Goal: Task Accomplishment & Management: Use online tool/utility

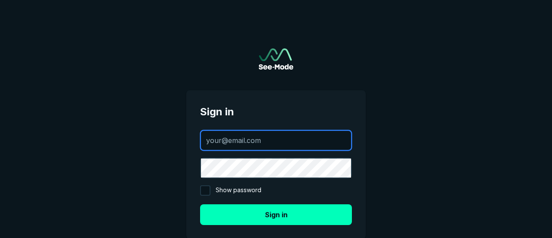
click at [247, 143] on input "text" at bounding box center [276, 140] width 150 height 19
paste input "[EMAIL_ADDRESS][DOMAIN_NAME]"
type input "[EMAIL_ADDRESS][DOMAIN_NAME]"
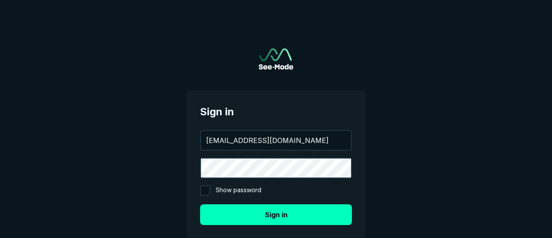
click at [164, 149] on main "Sign in [EMAIL_ADDRESS][DOMAIN_NAME] Show password Sign in Need help? Forgot pa…" at bounding box center [276, 152] width 552 height 304
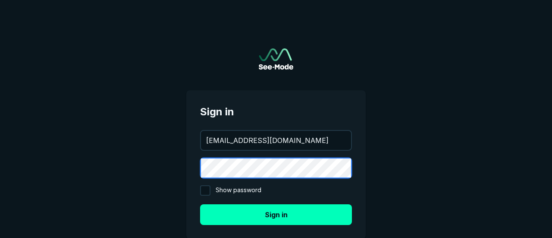
click at [200, 204] on button "Sign in" at bounding box center [276, 214] width 152 height 21
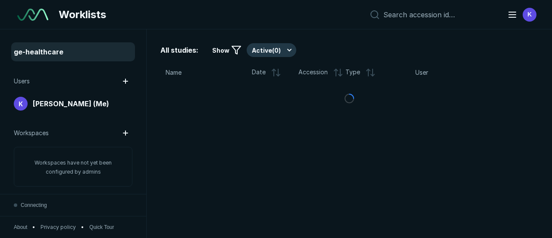
scroll to position [2029, 3594]
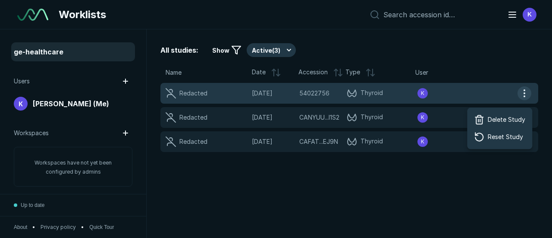
click at [525, 91] on button "button" at bounding box center [525, 93] width 14 height 14
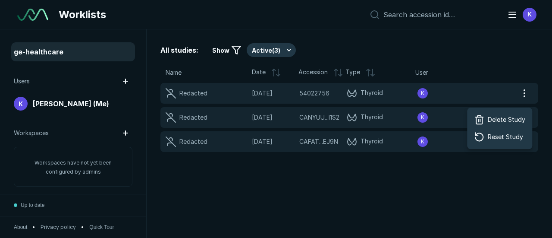
click at [430, 189] on div "All studies: Show Active ( 3 ) Name Date Accession Type User Redacted [DATE] 54…" at bounding box center [350, 133] width 406 height 208
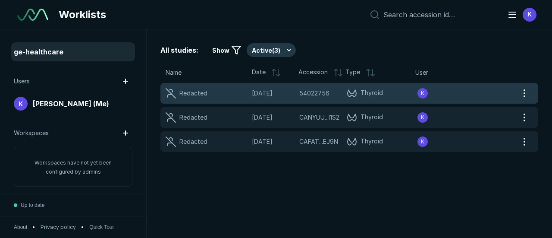
click at [248, 92] on div "Redacted" at bounding box center [209, 93] width 86 height 10
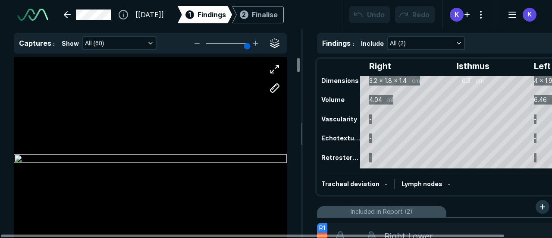
click at [24, 101] on div at bounding box center [150, 159] width 273 height 205
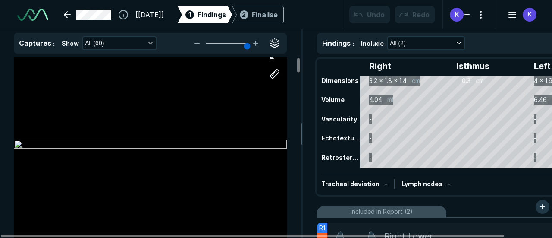
scroll to position [15, 0]
click at [142, 86] on div at bounding box center [150, 144] width 273 height 205
click at [275, 73] on button "button" at bounding box center [274, 73] width 17 height 17
drag, startPoint x: 242, startPoint y: 107, endPoint x: 254, endPoint y: 136, distance: 31.4
click at [254, 136] on div at bounding box center [150, 144] width 273 height 205
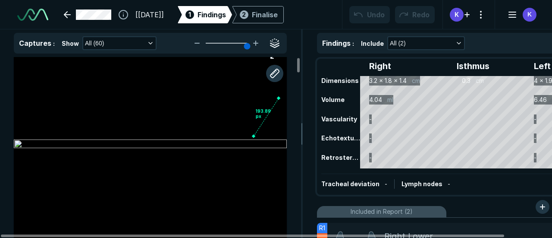
click at [279, 98] on div at bounding box center [278, 97] width 7 height 7
drag, startPoint x: 265, startPoint y: 118, endPoint x: 250, endPoint y: 164, distance: 49.0
click at [250, 164] on div "193.89 px" at bounding box center [150, 144] width 273 height 205
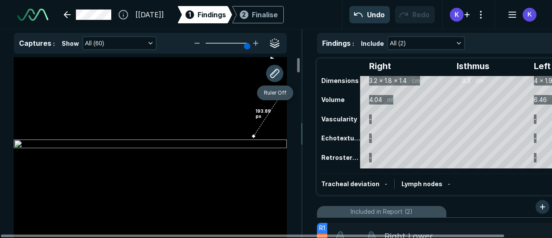
click at [273, 75] on button "button" at bounding box center [274, 73] width 17 height 17
click at [276, 102] on div "193.89 px" at bounding box center [150, 144] width 273 height 205
click at [269, 109] on div "193.89 px" at bounding box center [150, 144] width 273 height 205
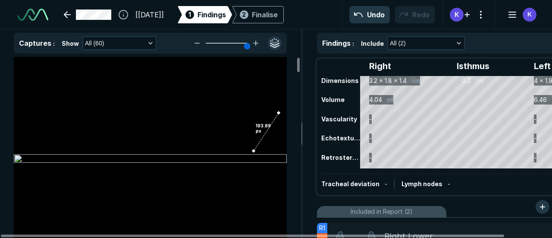
click at [277, 42] on button "button" at bounding box center [275, 43] width 14 height 14
click at [274, 43] on button "button" at bounding box center [275, 43] width 14 height 14
click at [148, 46] on icon "button" at bounding box center [150, 43] width 7 height 7
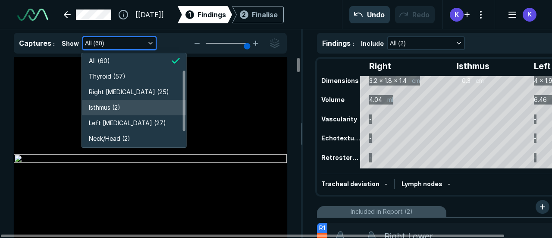
scroll to position [36, 0]
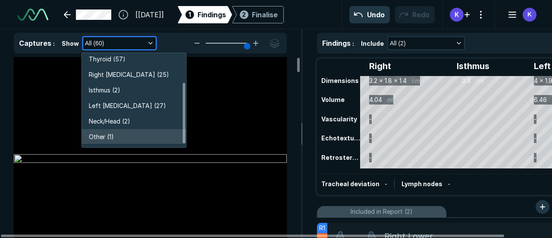
click at [105, 136] on span "Other (1)" at bounding box center [101, 136] width 25 height 9
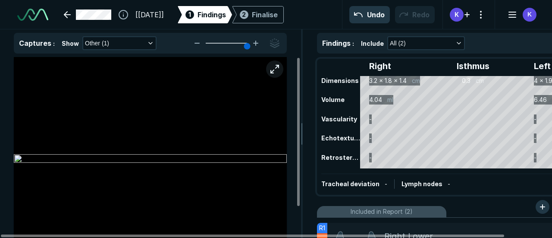
click at [277, 66] on button "button" at bounding box center [274, 68] width 17 height 17
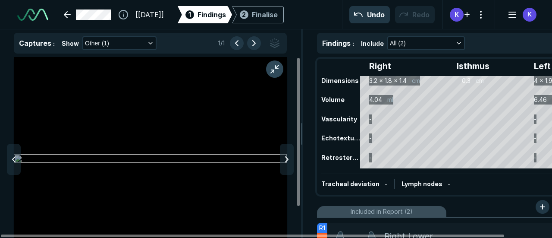
click at [274, 73] on button "button" at bounding box center [274, 68] width 17 height 17
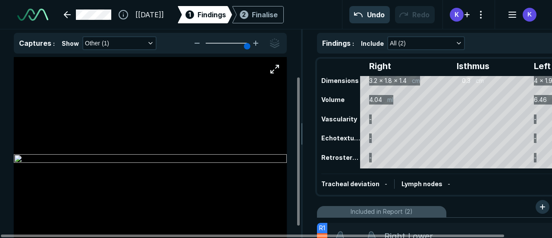
scroll to position [38, 0]
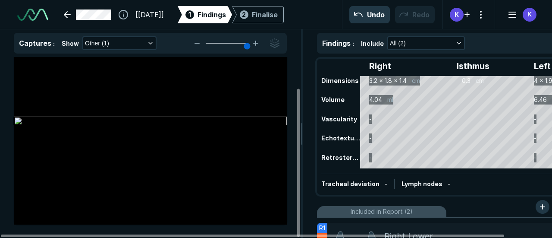
click at [69, 127] on img at bounding box center [150, 121] width 273 height 10
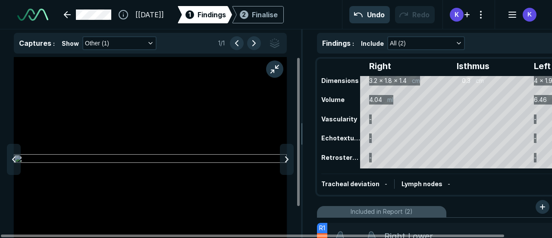
scroll to position [1828, 2324]
click at [42, 164] on img at bounding box center [150, 159] width 273 height 10
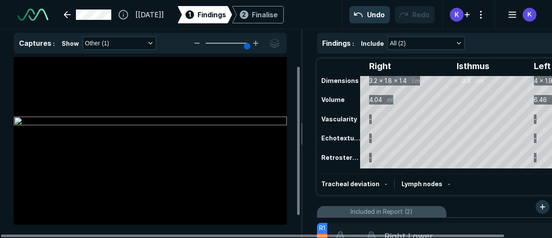
scroll to position [0, 0]
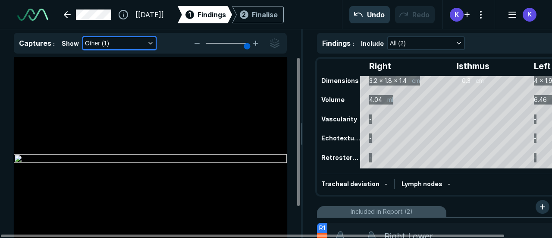
click at [147, 42] on icon "button" at bounding box center [150, 43] width 7 height 7
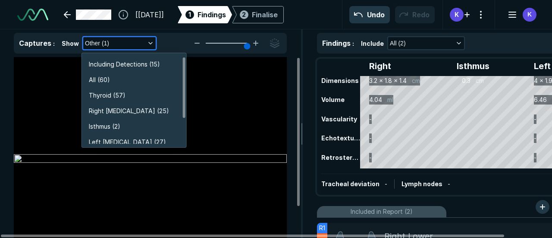
scroll to position [1484, 1535]
click at [117, 78] on li "All (60)" at bounding box center [134, 80] width 104 height 16
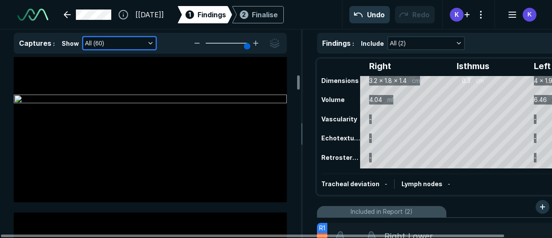
scroll to position [1351, 0]
click at [125, 45] on button "All (60)" at bounding box center [119, 43] width 72 height 12
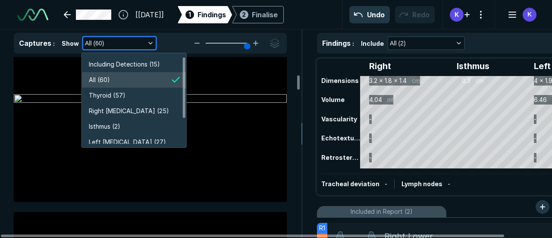
scroll to position [1484, 1535]
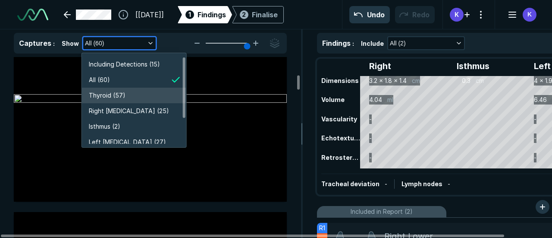
click at [114, 94] on span "Thyroid (57)" at bounding box center [107, 95] width 37 height 9
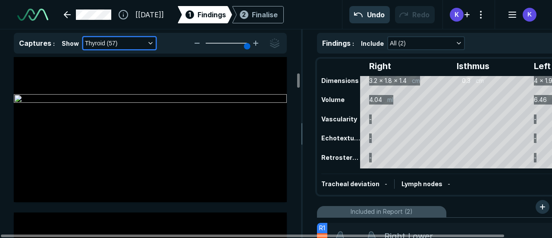
click at [138, 45] on button "Thyroid (57)" at bounding box center [119, 43] width 72 height 12
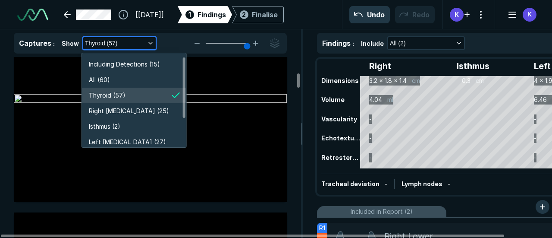
scroll to position [1484, 1535]
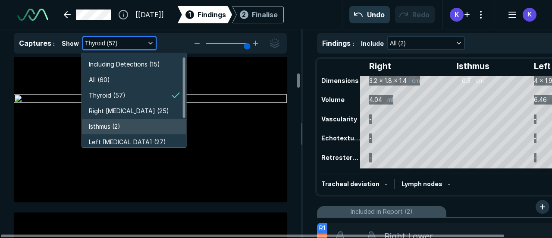
click at [119, 130] on span "Isthmus (2)" at bounding box center [104, 126] width 31 height 9
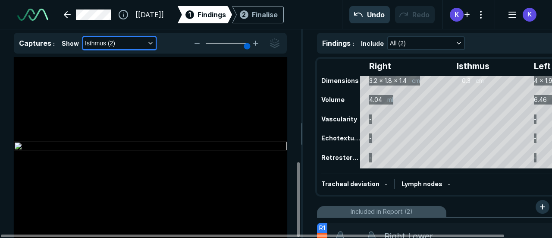
scroll to position [253, 0]
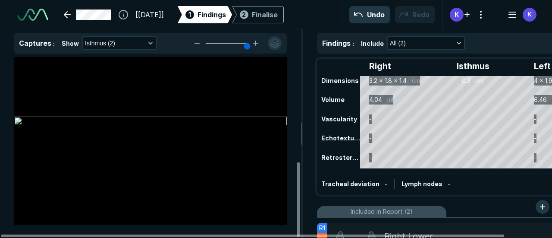
click at [275, 40] on button "button" at bounding box center [275, 43] width 14 height 14
drag, startPoint x: 143, startPoint y: 85, endPoint x: 133, endPoint y: 85, distance: 10.4
click at [133, 85] on div "2.5 cm 1.7 cm" at bounding box center [150, 121] width 273 height 205
drag, startPoint x: 143, startPoint y: 84, endPoint x: 144, endPoint y: 127, distance: 42.7
click at [144, 127] on div "2.5 cm 1.7 cm" at bounding box center [150, 121] width 273 height 205
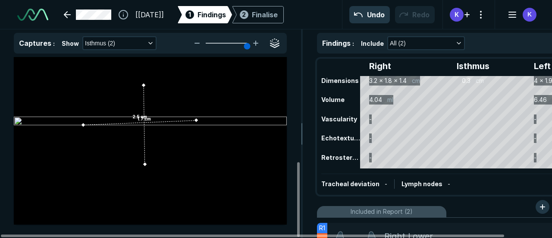
drag, startPoint x: 82, startPoint y: 122, endPoint x: 102, endPoint y: 126, distance: 20.7
click at [102, 126] on div "2.5 cm 1.7 cm" at bounding box center [150, 121] width 273 height 205
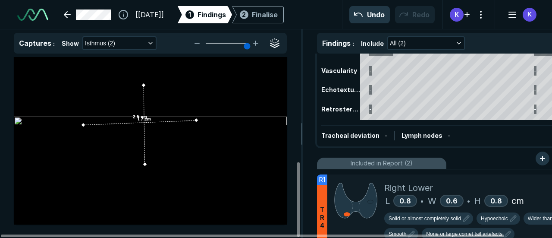
scroll to position [49, 0]
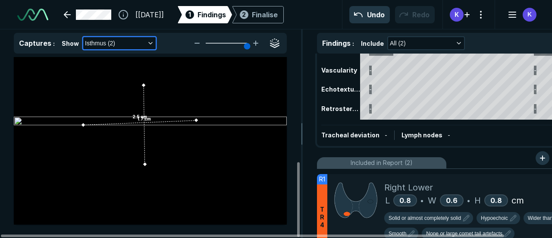
click at [147, 43] on icon "button" at bounding box center [150, 43] width 7 height 7
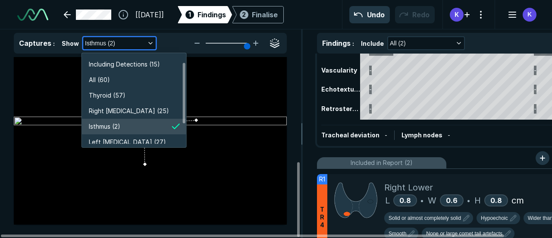
scroll to position [36, 0]
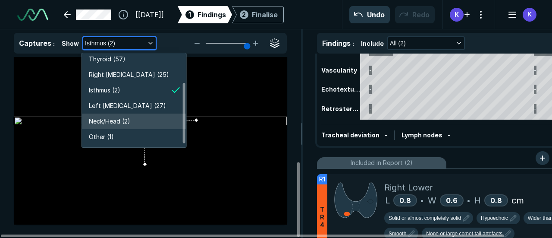
click at [112, 118] on span "Neck/Head (2)" at bounding box center [109, 120] width 41 height 9
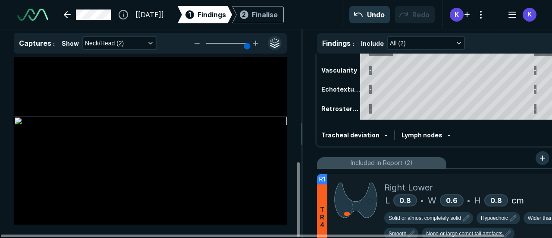
click at [275, 40] on button "button" at bounding box center [275, 43] width 14 height 14
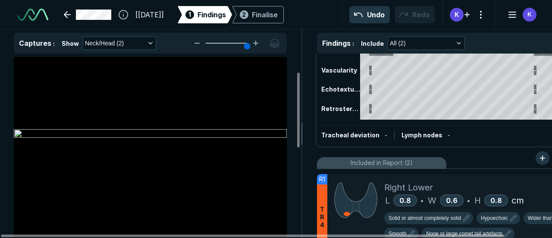
scroll to position [0, 0]
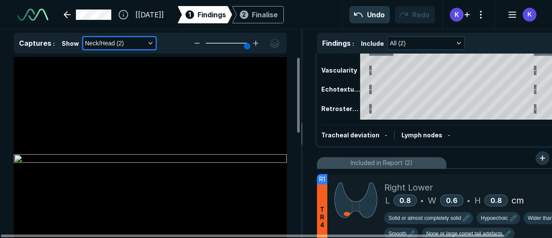
click at [140, 41] on button "Neck/Head (2)" at bounding box center [119, 43] width 72 height 12
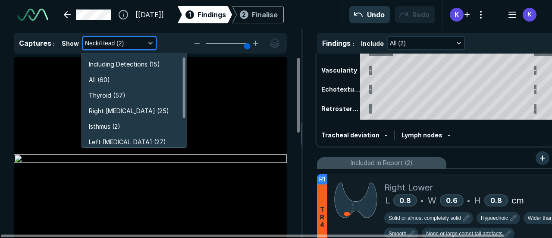
scroll to position [1484, 1535]
click at [113, 94] on span "Thyroid (57)" at bounding box center [107, 95] width 37 height 9
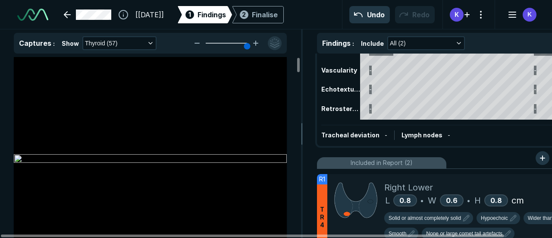
click at [277, 39] on button "button" at bounding box center [275, 43] width 14 height 14
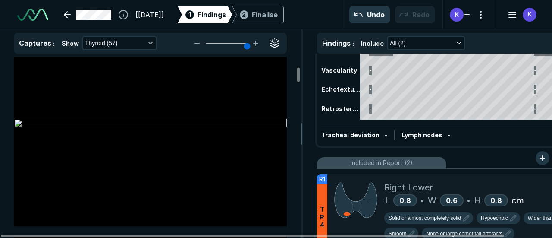
scroll to position [715, 0]
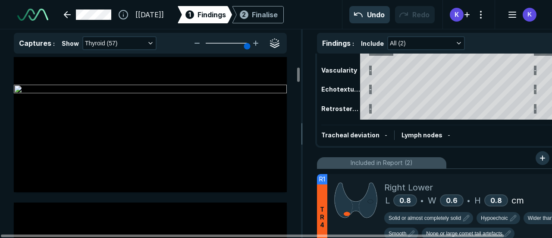
click at [197, 111] on div at bounding box center [150, 89] width 273 height 205
click at [102, 144] on div at bounding box center [150, 89] width 273 height 205
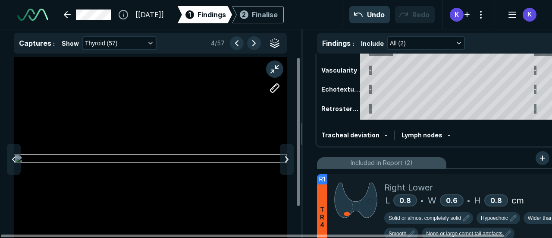
scroll to position [0, 0]
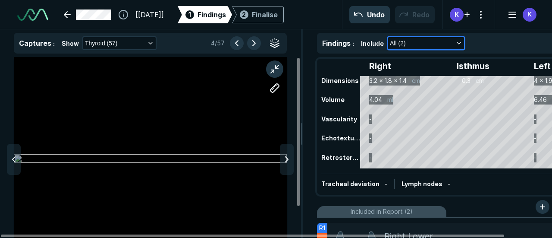
click at [441, 38] on button "All (2)" at bounding box center [426, 43] width 76 height 12
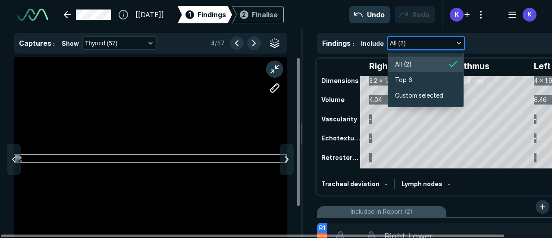
scroll to position [1300, 1448]
click at [410, 84] on span "Top 6" at bounding box center [403, 79] width 17 height 9
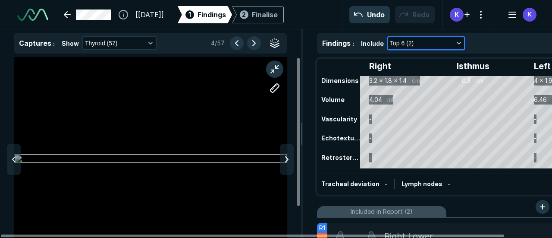
click at [425, 44] on button "Top 6 (2)" at bounding box center [426, 43] width 76 height 12
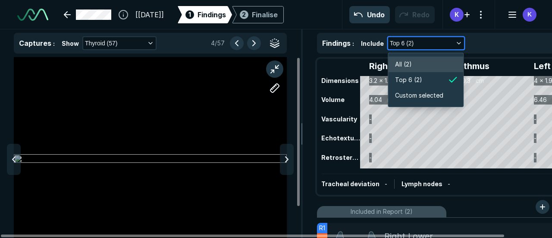
click at [408, 61] on span "All (2)" at bounding box center [403, 64] width 17 height 9
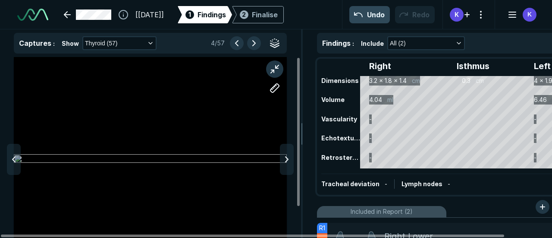
click at [371, 21] on button "Undo" at bounding box center [369, 14] width 41 height 17
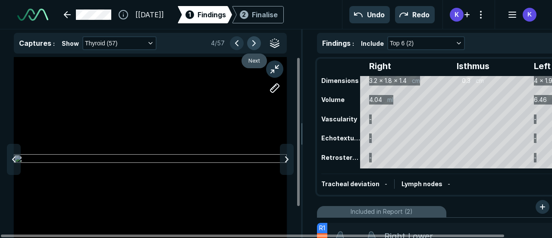
click at [255, 44] on button "button" at bounding box center [254, 43] width 14 height 14
click at [235, 42] on button "button" at bounding box center [237, 43] width 14 height 14
click at [166, 135] on div "2.5 cm 1.7 cm" at bounding box center [150, 159] width 273 height 205
click at [151, 180] on div "2.5 cm 1.7 cm" at bounding box center [150, 159] width 273 height 205
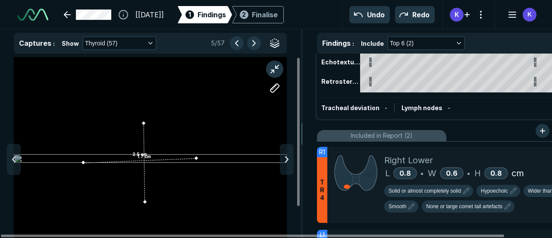
scroll to position [0, 0]
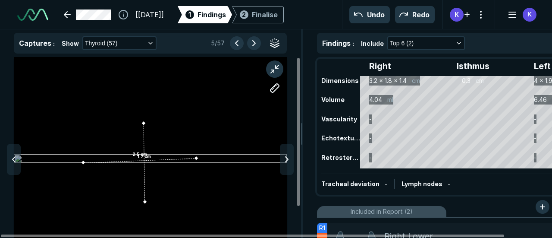
click at [147, 154] on div "2.5 cm 1.7 cm" at bounding box center [150, 159] width 273 height 205
click at [274, 92] on button "button" at bounding box center [274, 87] width 17 height 17
click at [280, 88] on button "button" at bounding box center [274, 87] width 17 height 17
click at [277, 86] on button "button" at bounding box center [274, 87] width 17 height 17
drag, startPoint x: 185, startPoint y: 124, endPoint x: 222, endPoint y: 119, distance: 37.5
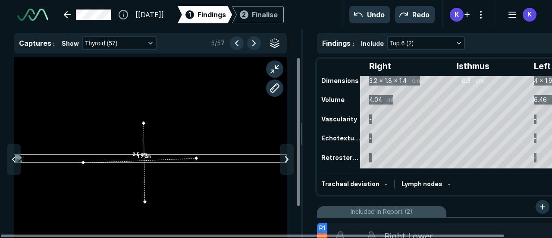
click at [222, 119] on div "2.5 cm 1.7 cm" at bounding box center [150, 159] width 273 height 205
click at [225, 147] on div at bounding box center [225, 146] width 7 height 7
drag, startPoint x: 222, startPoint y: 118, endPoint x: 231, endPoint y: 119, distance: 9.5
click at [231, 119] on div at bounding box center [231, 118] width 7 height 7
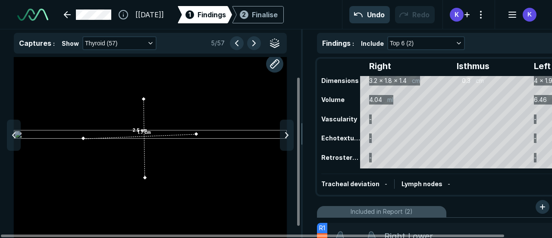
click at [420, 179] on div "Lymph nodes -" at bounding box center [426, 183] width 49 height 9
click at [374, 186] on span "Tracheal deviation" at bounding box center [350, 183] width 58 height 7
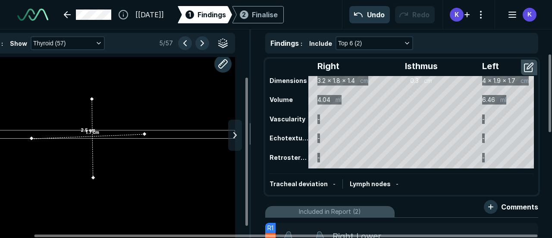
scroll to position [0, 0]
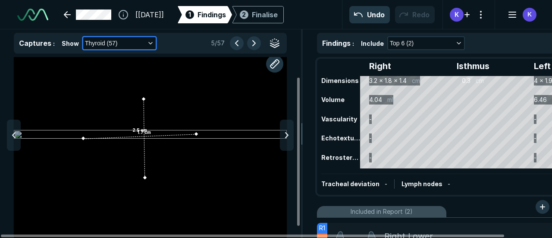
click at [144, 44] on button "Thyroid (57)" at bounding box center [119, 43] width 72 height 12
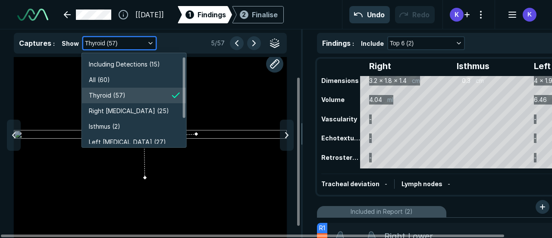
scroll to position [1484, 1535]
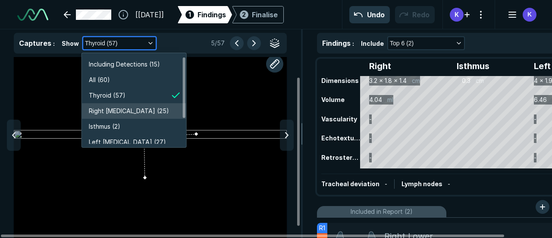
click at [101, 112] on span "Right [MEDICAL_DATA] (25)" at bounding box center [129, 110] width 80 height 9
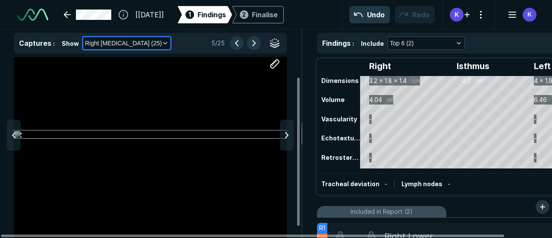
scroll to position [38, 0]
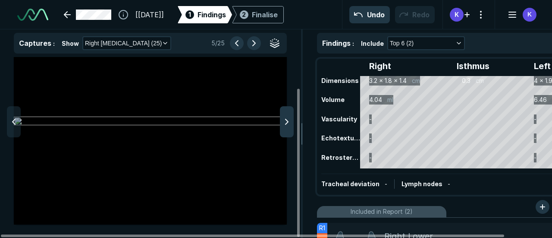
click at [286, 126] on icon at bounding box center [287, 121] width 10 height 10
click at [275, 43] on button "button" at bounding box center [275, 43] width 14 height 14
click at [286, 111] on div at bounding box center [287, 121] width 14 height 31
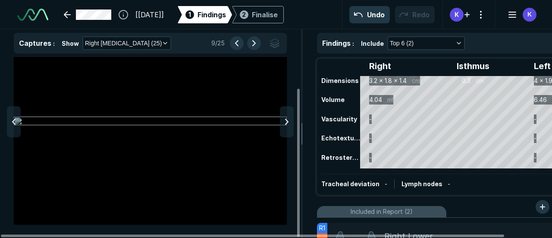
click at [286, 111] on div at bounding box center [287, 121] width 14 height 31
click at [274, 44] on button "button" at bounding box center [275, 43] width 14 height 14
click at [289, 125] on icon at bounding box center [287, 121] width 10 height 10
click at [149, 107] on div at bounding box center [150, 121] width 273 height 205
click at [132, 147] on div at bounding box center [150, 121] width 273 height 205
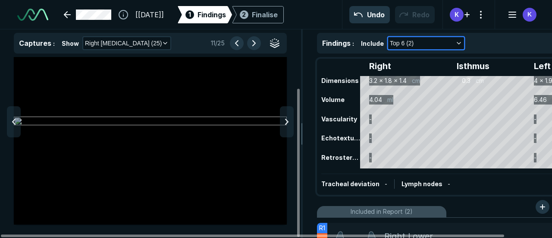
click at [423, 41] on button "Top 6 (2)" at bounding box center [426, 43] width 76 height 12
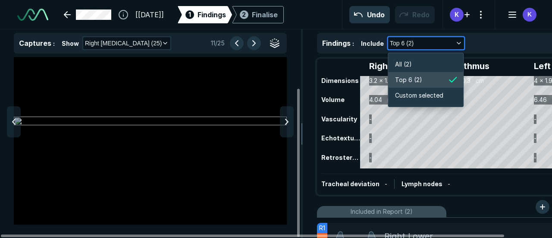
scroll to position [1300, 1448]
click at [413, 62] on li "All (2)" at bounding box center [425, 65] width 75 height 16
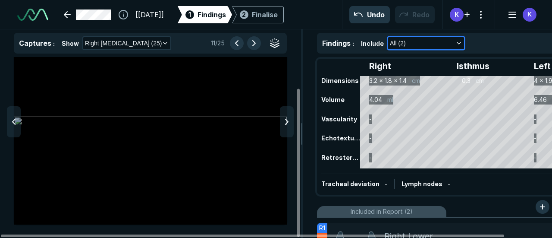
scroll to position [40, 0]
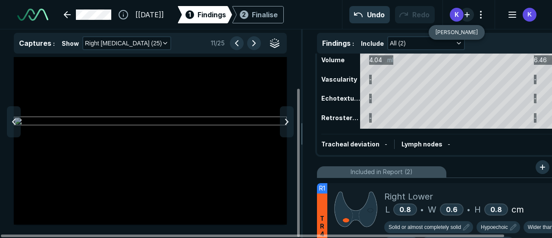
click at [471, 14] on button "button" at bounding box center [467, 15] width 14 height 14
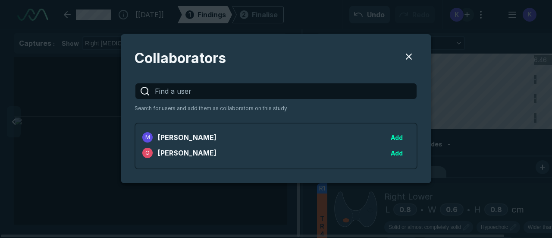
scroll to position [1215, 2298]
click at [409, 57] on button "Users" at bounding box center [408, 56] width 17 height 17
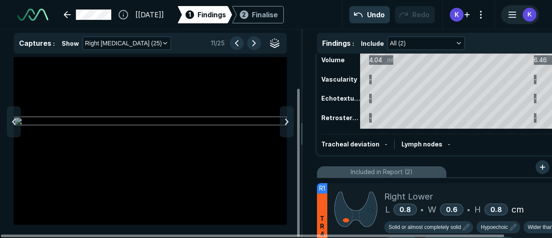
click at [512, 15] on line "button" at bounding box center [512, 15] width 7 height 0
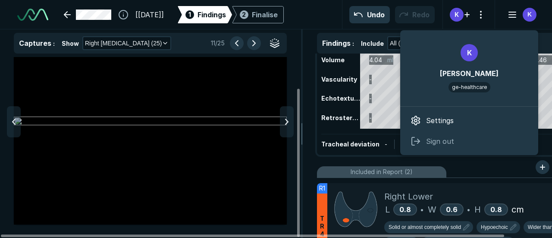
click at [545, 13] on div "[[DATE]] 1 Findings 2 Finalise Undo Redo K K" at bounding box center [276, 14] width 552 height 29
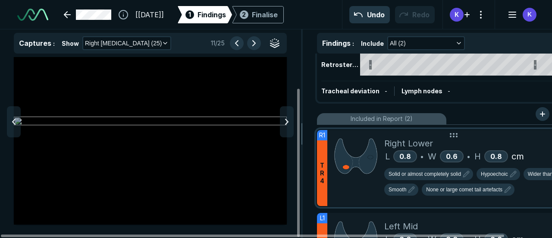
scroll to position [130, 0]
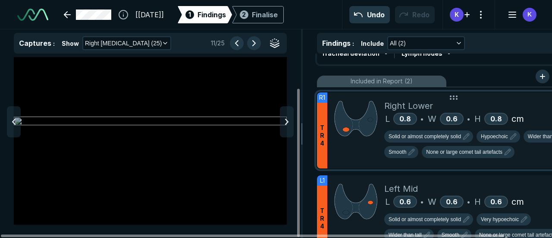
click at [324, 142] on span "T R 4" at bounding box center [322, 135] width 4 height 23
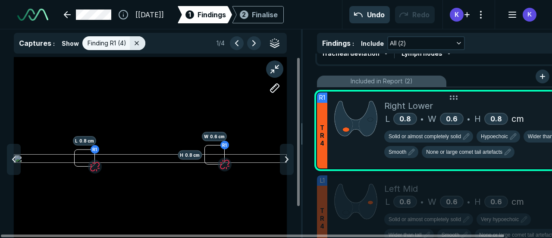
scroll to position [1828, 2324]
click at [94, 165] on button "button" at bounding box center [95, 167] width 14 height 14
click at [94, 165] on div "R1 H 0.8 cm W 0.6 cm" at bounding box center [150, 159] width 273 height 154
click at [107, 165] on div "R1 H 0.8 cm W 0.6 cm" at bounding box center [150, 159] width 273 height 154
click at [87, 158] on div "R1 H 0.8 cm W 0.6 cm" at bounding box center [150, 159] width 273 height 154
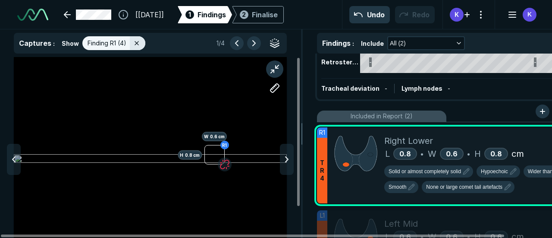
scroll to position [95, 0]
click at [366, 12] on button "Undo" at bounding box center [369, 14] width 41 height 17
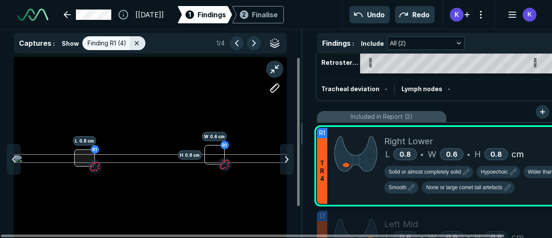
drag, startPoint x: 95, startPoint y: 166, endPoint x: 85, endPoint y: 154, distance: 15.6
click at [85, 154] on div "R1 L 0.8 cm R1 H 0.8 cm W 0.6 cm" at bounding box center [150, 159] width 273 height 154
drag, startPoint x: 95, startPoint y: 164, endPoint x: 99, endPoint y: 174, distance: 11.3
click at [99, 174] on div "R1 L 0.8 cm R1 H 0.8 cm W 0.6 cm" at bounding box center [150, 159] width 273 height 154
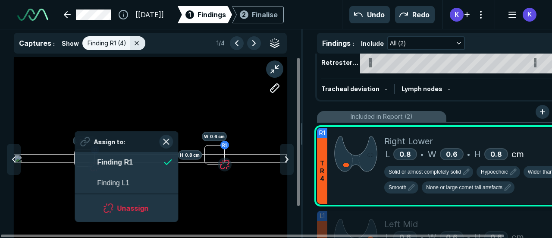
scroll to position [1277, 1575]
drag, startPoint x: 75, startPoint y: 157, endPoint x: 70, endPoint y: 156, distance: 4.4
click at [70, 156] on div "R1 L 0.8 cm R1 H 0.8 cm W 0.6 cm" at bounding box center [150, 159] width 273 height 154
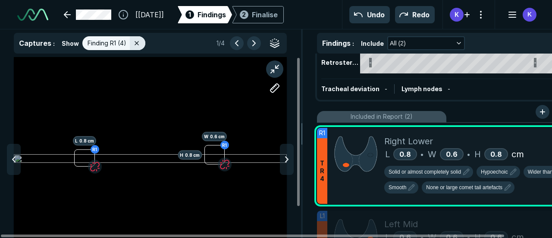
click at [46, 176] on div "R1 L 0.8 cm R1 H 0.8 cm W 0.6 cm" at bounding box center [150, 159] width 273 height 154
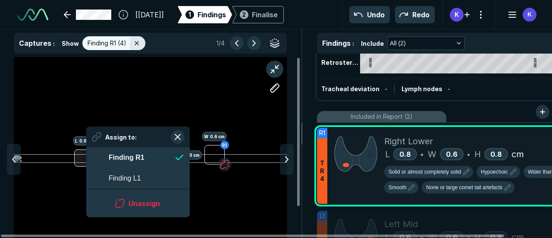
click at [86, 152] on div "R1 L 0.8 cm R1 H 0.8 cm W 0.6 cm Assign to: Finding R1 Finding L1 Unassign" at bounding box center [150, 159] width 273 height 205
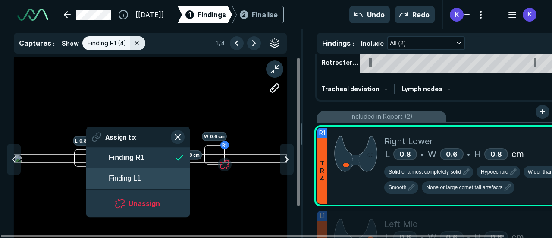
click at [128, 176] on span "Finding L1" at bounding box center [125, 178] width 32 height 10
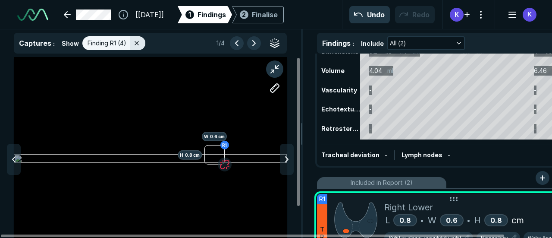
scroll to position [22, 0]
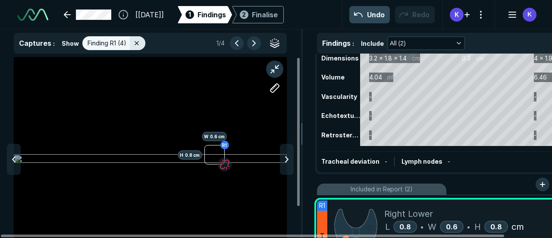
click at [375, 19] on button "Undo" at bounding box center [369, 14] width 41 height 17
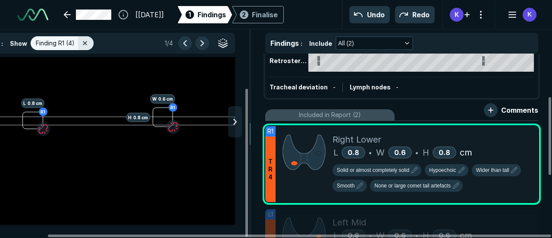
scroll to position [100, 0]
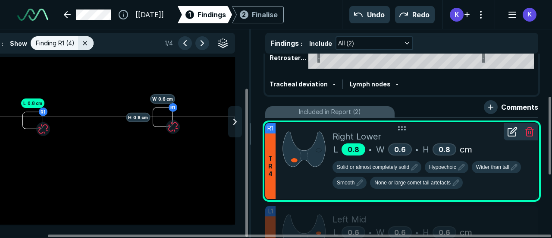
click at [352, 148] on span "0.8" at bounding box center [354, 149] width 12 height 9
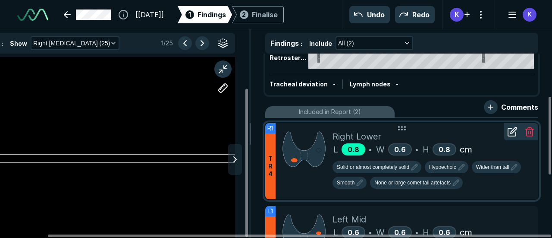
scroll to position [38, 0]
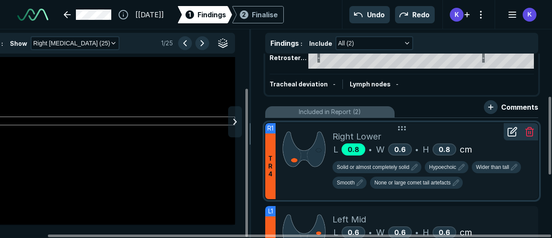
click at [352, 148] on span "0.8" at bounding box center [354, 149] width 12 height 9
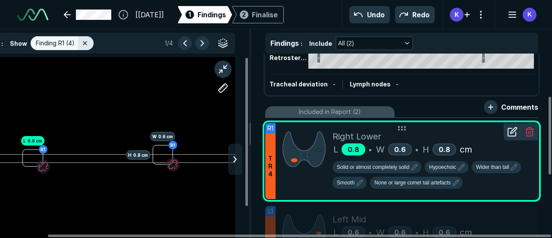
scroll to position [1828, 2324]
click at [352, 148] on span "0.8" at bounding box center [354, 149] width 12 height 9
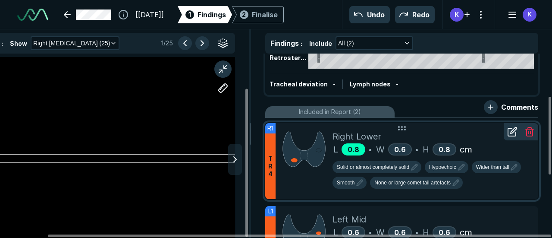
scroll to position [38, 0]
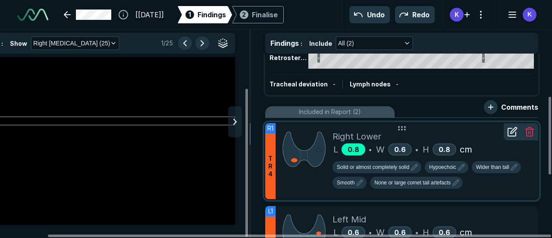
click at [352, 148] on span "0.8" at bounding box center [354, 149] width 12 height 9
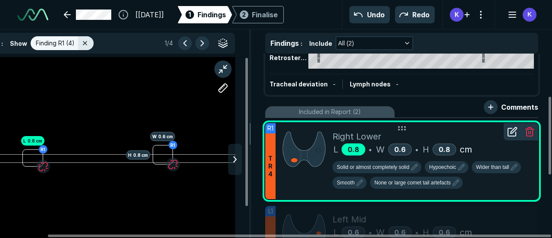
scroll to position [1828, 2324]
click at [296, 163] on img at bounding box center [304, 149] width 43 height 38
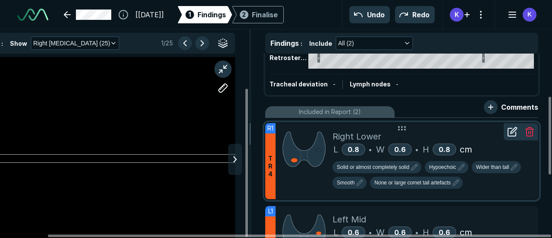
scroll to position [38, 0]
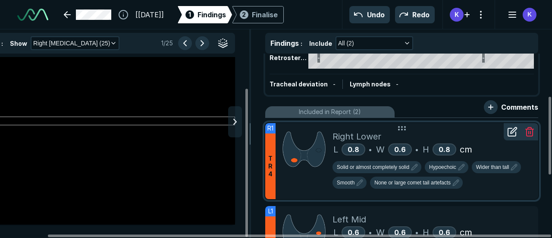
click at [296, 163] on img at bounding box center [304, 149] width 43 height 38
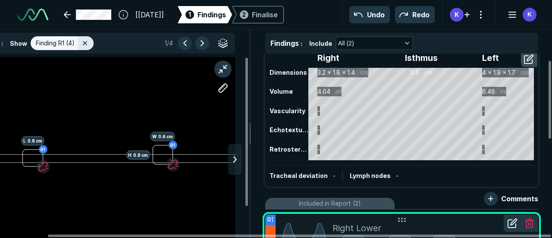
scroll to position [7, 0]
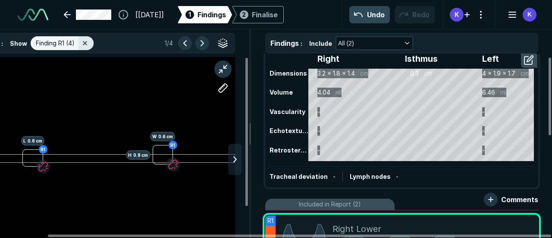
click at [380, 13] on button "Undo" at bounding box center [369, 14] width 41 height 17
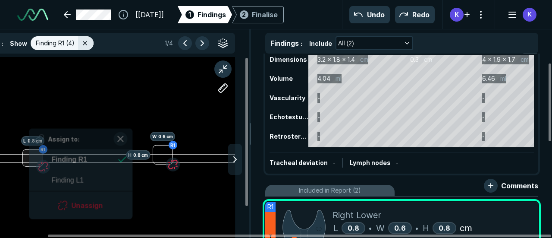
scroll to position [1277, 1575]
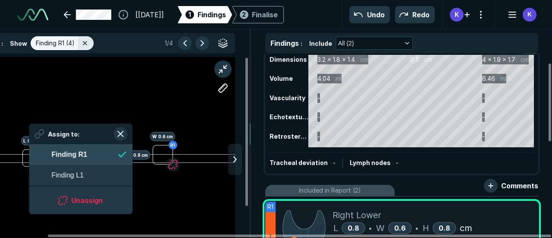
click at [31, 148] on div "R1 L 0.8 cm R1 H 0.8 cm W 0.6 cm Assign to: Finding R1 Finding L1 Unassign" at bounding box center [98, 159] width 273 height 205
click at [24, 163] on div at bounding box center [32, 158] width 21 height 18
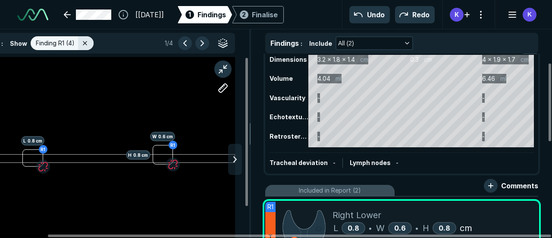
click at [22, 157] on div "R1 L 0.8 cm R1 H 0.8 cm W 0.6 cm" at bounding box center [98, 159] width 273 height 154
drag, startPoint x: 22, startPoint y: 157, endPoint x: 40, endPoint y: 150, distance: 19.7
click at [40, 150] on div "R1 L 0.8 cm R1 H 0.8 cm W 0.6 cm" at bounding box center [98, 159] width 273 height 154
drag, startPoint x: 34, startPoint y: 148, endPoint x: 35, endPoint y: 170, distance: 21.6
click at [35, 170] on div "R1 L 0.8 cm R1 H 0.8 cm W 0.6 cm" at bounding box center [98, 159] width 273 height 154
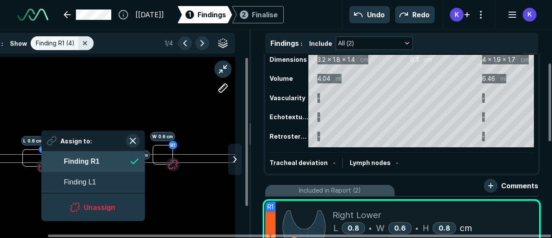
drag, startPoint x: 41, startPoint y: 156, endPoint x: 52, endPoint y: 158, distance: 10.9
click at [52, 158] on div "R1 L 0.8 cm R1 H 0.8 cm W 0.6 cm Assign to: Finding R1 Finding L1 Unassign" at bounding box center [98, 159] width 273 height 205
click at [52, 158] on button "Finding R1" at bounding box center [93, 161] width 104 height 21
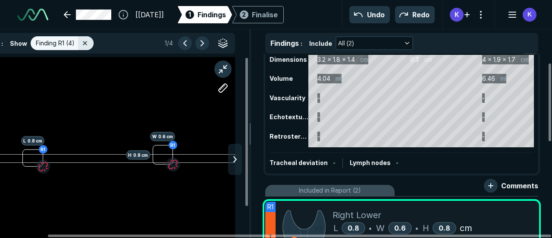
click at [151, 113] on div "R1 L 0.8 cm R1 H 0.8 cm W 0.6 cm" at bounding box center [98, 159] width 273 height 154
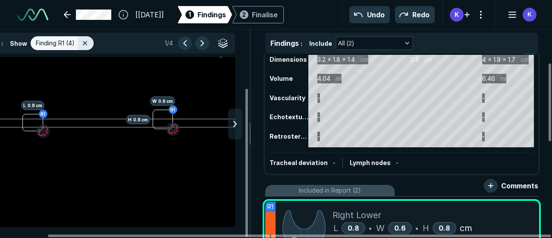
scroll to position [38, 0]
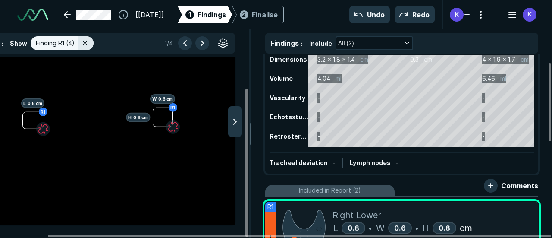
click at [234, 123] on polyline at bounding box center [235, 121] width 3 height 5
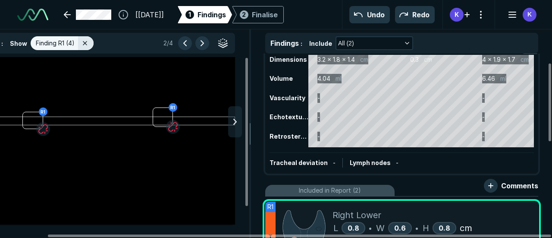
scroll to position [0, 0]
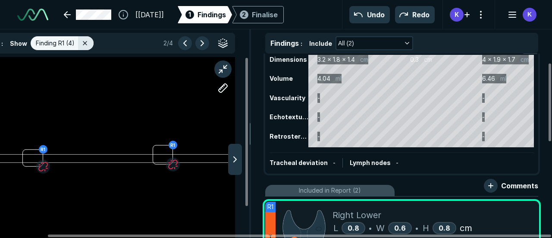
click at [240, 157] on div at bounding box center [235, 159] width 14 height 31
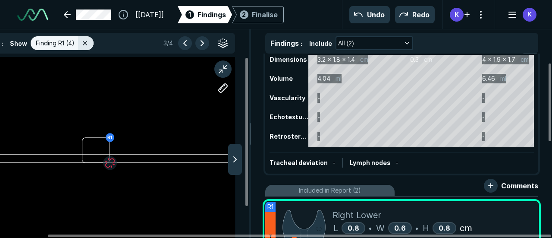
click at [236, 157] on icon at bounding box center [235, 159] width 10 height 10
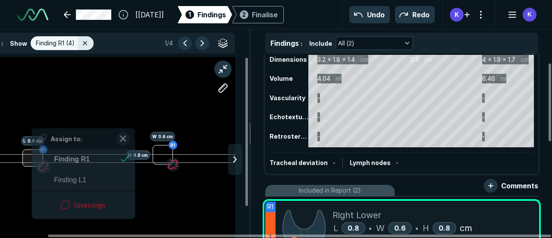
scroll to position [1277, 1575]
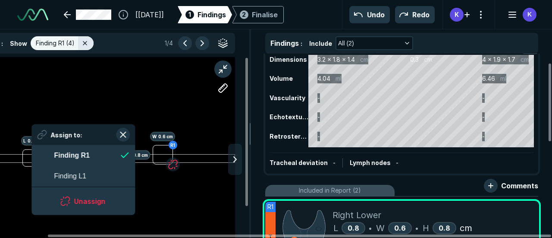
drag, startPoint x: 32, startPoint y: 150, endPoint x: 31, endPoint y: 145, distance: 4.4
click at [31, 145] on div "R1 L 0.8 cm R1 H 0.8 cm W 0.6 cm" at bounding box center [98, 159] width 273 height 154
click at [17, 151] on div "R1 L 0.8 cm R1 H 0.8 cm W 0.6 cm" at bounding box center [98, 159] width 273 height 154
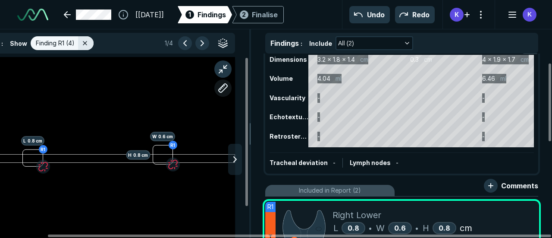
click at [223, 87] on button "button" at bounding box center [222, 87] width 17 height 17
drag, startPoint x: 59, startPoint y: 149, endPoint x: 57, endPoint y: 175, distance: 25.9
click at [57, 175] on div at bounding box center [98, 159] width 273 height 154
click at [57, 140] on div at bounding box center [57, 139] width 7 height 7
click at [57, 157] on div at bounding box center [57, 157] width 5 height 35
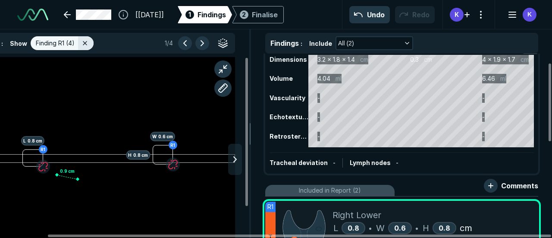
drag, startPoint x: 58, startPoint y: 140, endPoint x: 78, endPoint y: 179, distance: 43.6
click at [78, 179] on div at bounding box center [77, 179] width 7 height 7
click at [78, 176] on div at bounding box center [78, 176] width 7 height 7
drag, startPoint x: 73, startPoint y: 176, endPoint x: 65, endPoint y: 132, distance: 44.3
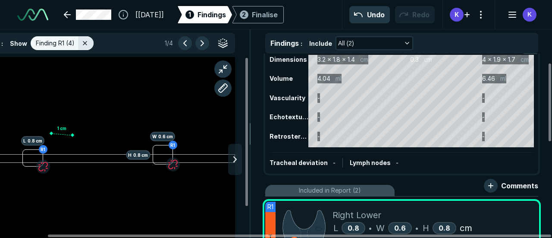
click at [65, 132] on div at bounding box center [62, 134] width 22 height 6
drag, startPoint x: 59, startPoint y: 132, endPoint x: 48, endPoint y: 129, distance: 10.6
click at [48, 129] on div at bounding box center [49, 131] width 7 height 7
drag, startPoint x: 48, startPoint y: 129, endPoint x: 46, endPoint y: 126, distance: 4.4
click at [46, 126] on div "1 cm" at bounding box center [98, 159] width 273 height 154
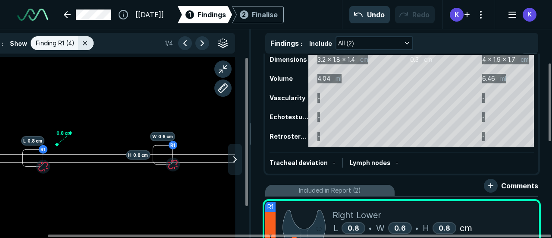
drag, startPoint x: 49, startPoint y: 131, endPoint x: 57, endPoint y: 145, distance: 16.2
click at [57, 145] on div at bounding box center [56, 144] width 7 height 7
drag, startPoint x: 56, startPoint y: 145, endPoint x: 67, endPoint y: 165, distance: 23.0
click at [67, 165] on div at bounding box center [67, 164] width 7 height 7
click at [67, 136] on div at bounding box center [70, 132] width 7 height 7
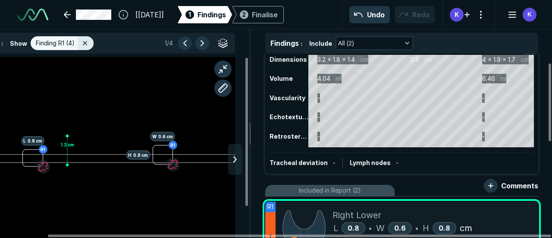
click at [67, 133] on div at bounding box center [67, 135] width 7 height 7
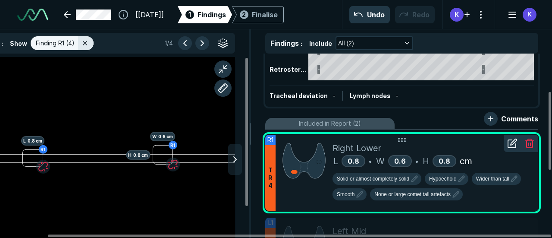
scroll to position [88, 0]
click at [414, 178] on icon "button" at bounding box center [414, 178] width 10 height 10
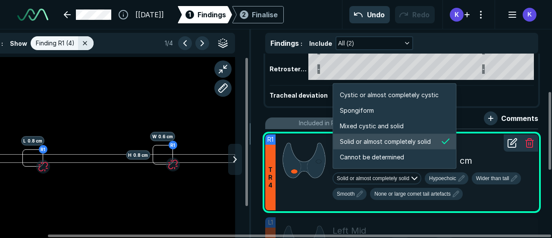
scroll to position [1440, 1657]
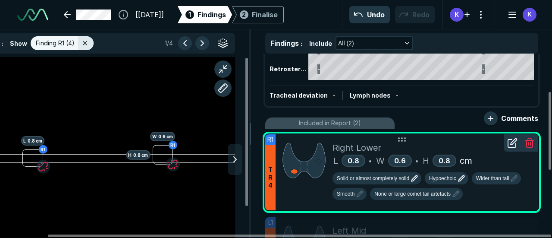
click at [444, 176] on span "Hypoechoic" at bounding box center [442, 178] width 27 height 8
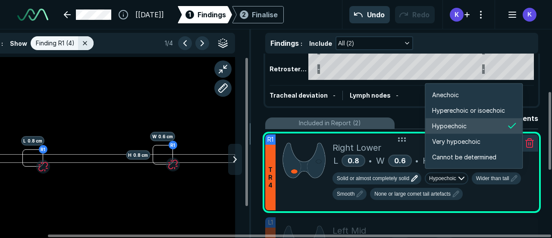
scroll to position [1440, 1546]
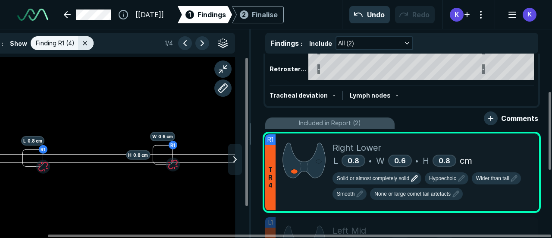
click at [550, 80] on div "Right Isthmus Left Dimensions 3.2 x 1.8 x 1.4 cm 0.3 cm 4 x 1.9 x 1.7 cm Volume…" at bounding box center [402, 145] width 301 height 184
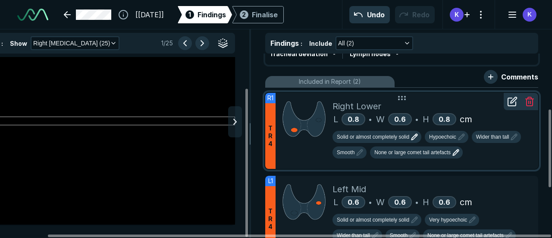
scroll to position [132, 0]
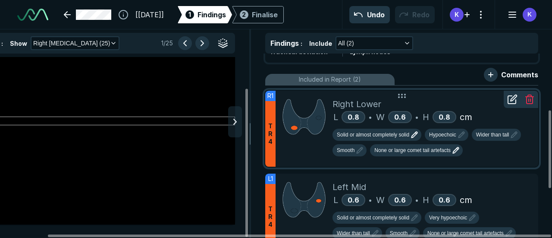
click at [395, 199] on span "0.6" at bounding box center [400, 199] width 12 height 9
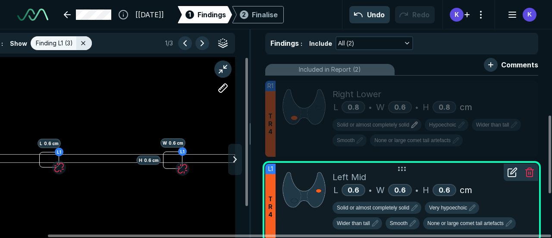
scroll to position [144, 0]
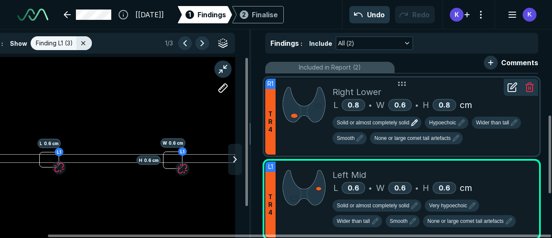
click at [312, 140] on div at bounding box center [304, 117] width 57 height 76
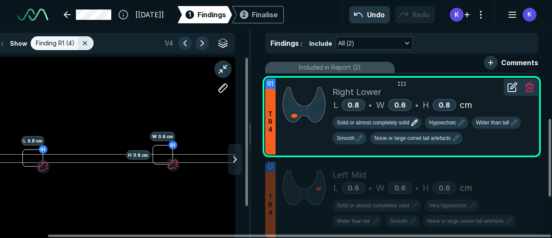
scroll to position [173, 0]
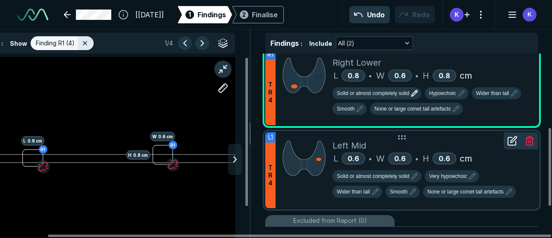
click at [301, 195] on div at bounding box center [304, 170] width 57 height 76
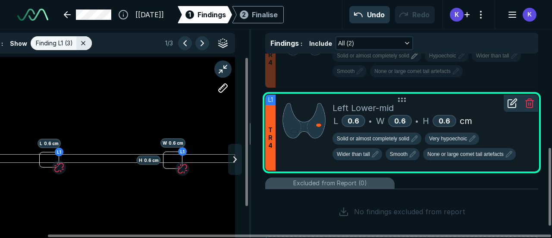
scroll to position [220, 0]
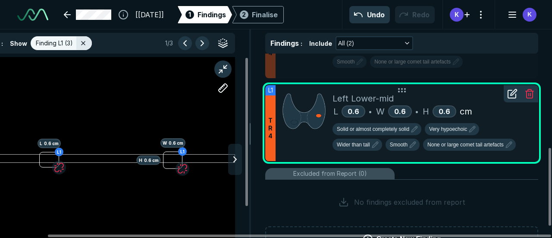
click at [513, 95] on icon at bounding box center [512, 93] width 10 height 10
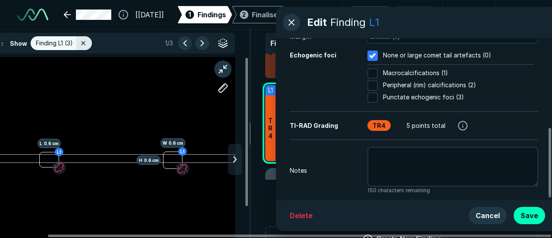
scroll to position [210, 0]
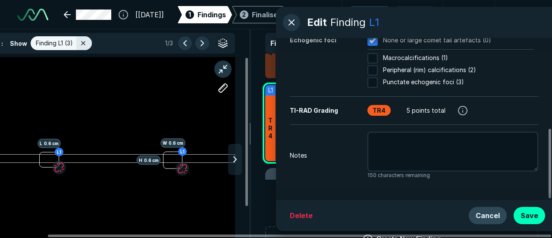
click at [493, 212] on button "Cancel" at bounding box center [488, 215] width 38 height 17
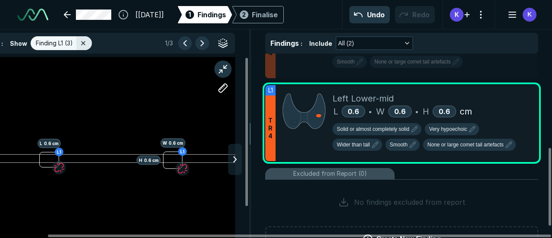
click at [425, 173] on div "Excluded from Report (0)" at bounding box center [401, 174] width 273 height 12
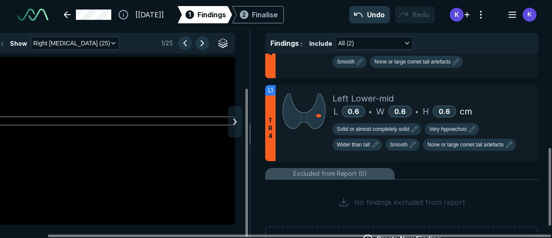
scroll to position [248, 0]
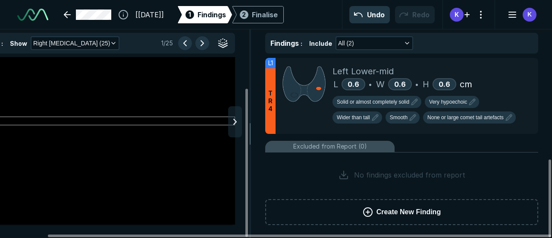
click at [373, 213] on icon at bounding box center [368, 212] width 10 height 10
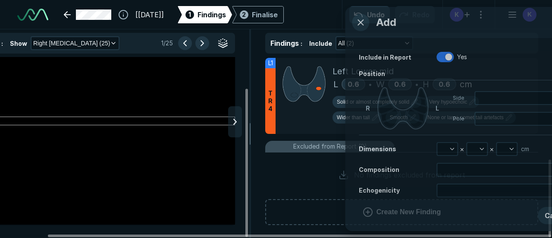
scroll to position [1681, 2213]
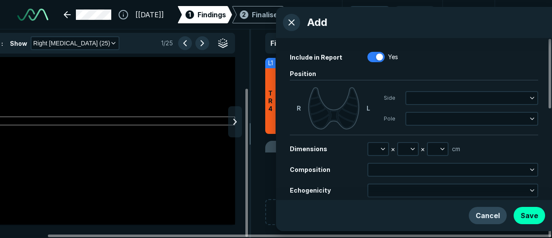
click at [489, 219] on button "Cancel" at bounding box center [488, 215] width 38 height 17
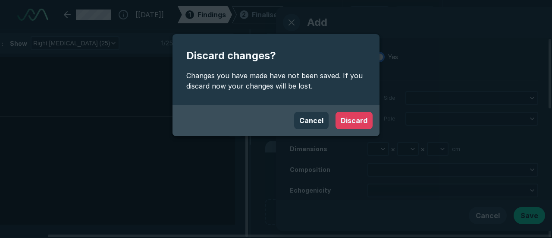
click at [345, 122] on button "Discard" at bounding box center [354, 120] width 37 height 17
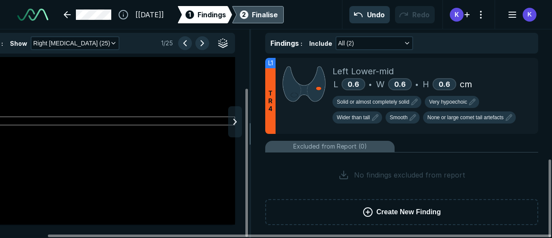
click at [278, 12] on div "Finalise" at bounding box center [265, 14] width 26 height 10
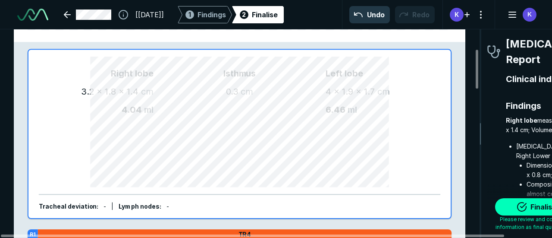
scroll to position [104, 0]
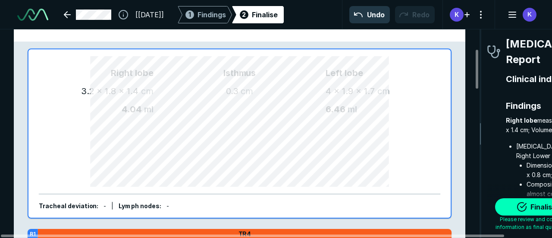
click at [204, 154] on div "Isthmus 0.3 cm" at bounding box center [240, 133] width 172 height 134
drag, startPoint x: 204, startPoint y: 154, endPoint x: 204, endPoint y: 139, distance: 15.1
click at [204, 139] on div "Isthmus 0.3 cm" at bounding box center [240, 133] width 172 height 134
click at [204, 156] on div "Isthmus 0.3 cm" at bounding box center [240, 133] width 172 height 134
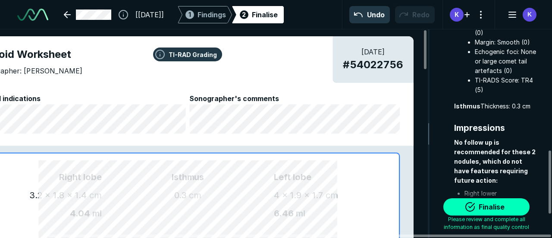
scroll to position [473, 0]
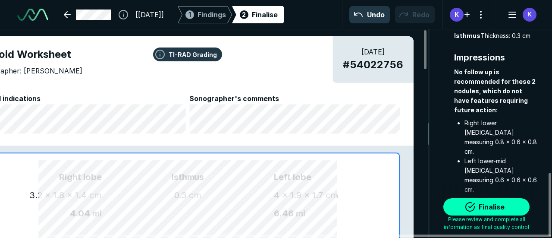
click at [492, 221] on span "Please review and complete all information as final quality control" at bounding box center [486, 223] width 103 height 16
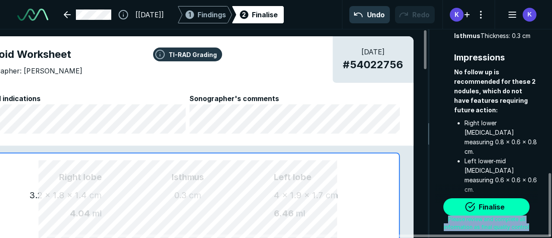
click at [492, 221] on span "Please review and complete all information as final quality control" at bounding box center [486, 223] width 103 height 16
click at [494, 210] on button "Finalise" at bounding box center [486, 206] width 86 height 17
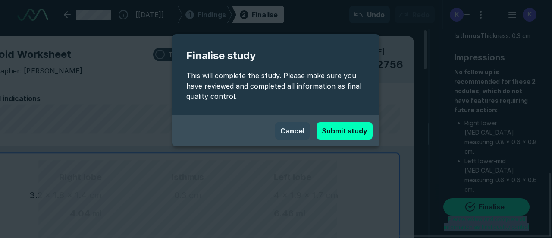
click at [292, 128] on button "Cancel" at bounding box center [292, 130] width 35 height 17
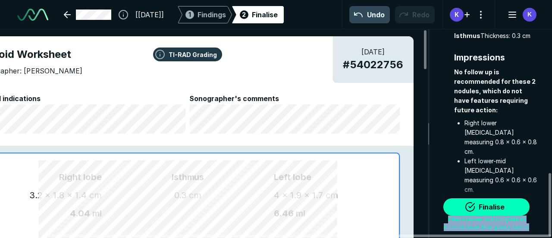
click at [372, 23] on button "Undo" at bounding box center [369, 14] width 41 height 17
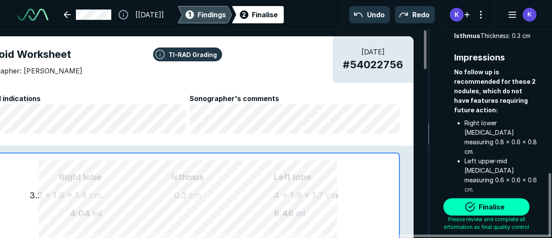
click at [226, 7] on div "1 Findings" at bounding box center [205, 14] width 42 height 17
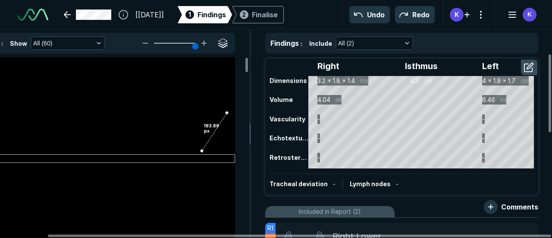
scroll to position [1694, 2330]
